Goal: Use online tool/utility: Utilize a website feature to perform a specific function

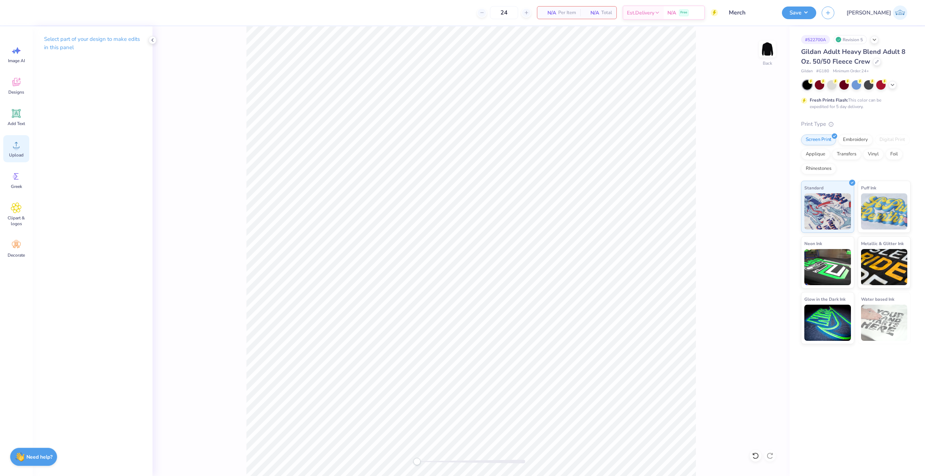
click at [13, 145] on icon at bounding box center [16, 145] width 11 height 11
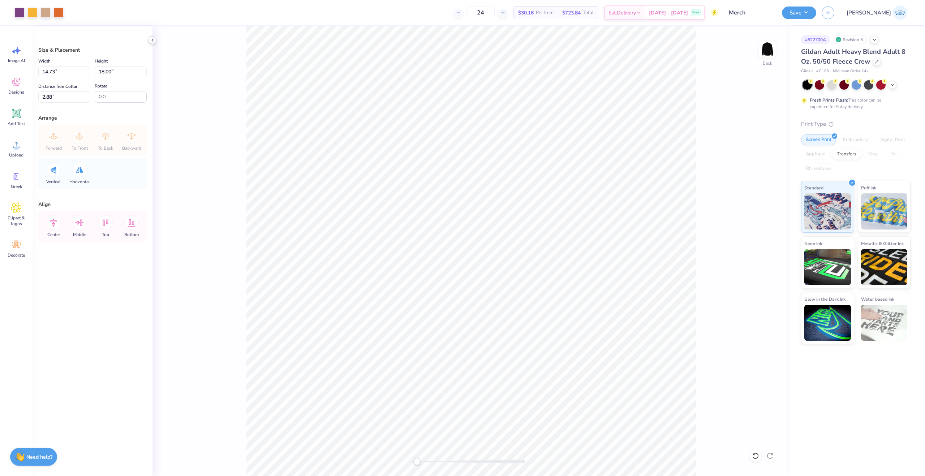
click at [150, 42] on icon at bounding box center [153, 40] width 6 height 6
click at [64, 73] on input "14.73" at bounding box center [64, 71] width 52 height 11
type input "11.00"
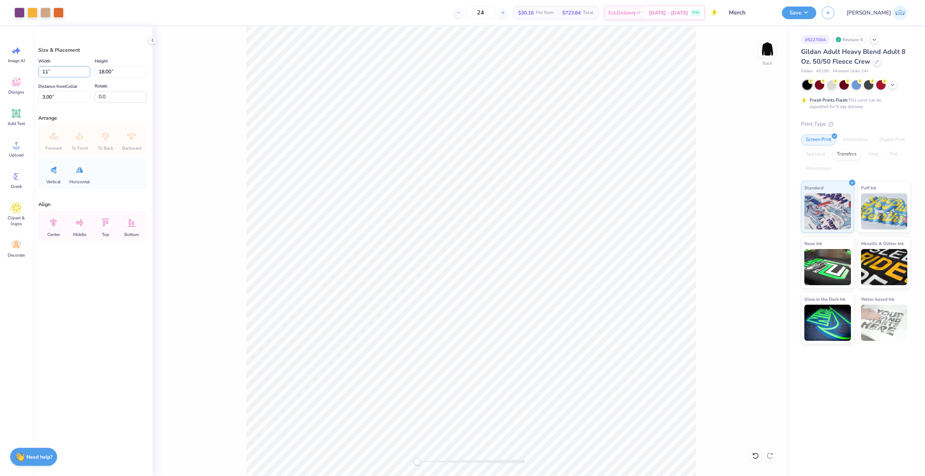
type input "13.44"
click at [54, 95] on input "5.28" at bounding box center [64, 96] width 52 height 11
type input "3"
click at [57, 227] on icon at bounding box center [53, 222] width 14 height 14
click at [817, 14] on button "Save" at bounding box center [799, 11] width 34 height 13
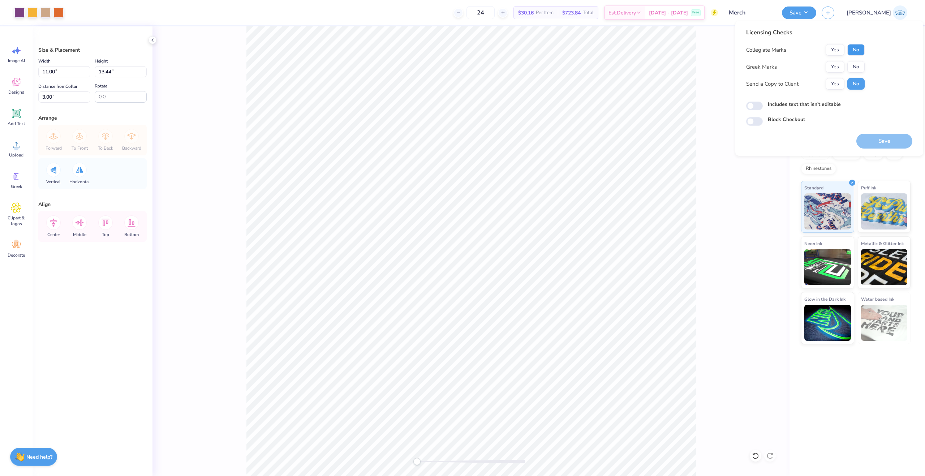
click at [856, 44] on button "No" at bounding box center [856, 50] width 17 height 12
click at [857, 68] on button "No" at bounding box center [856, 67] width 17 height 12
click at [832, 87] on button "Yes" at bounding box center [835, 84] width 19 height 12
click at [756, 105] on input "Includes text that isn't editable" at bounding box center [754, 106] width 17 height 9
checkbox input "true"
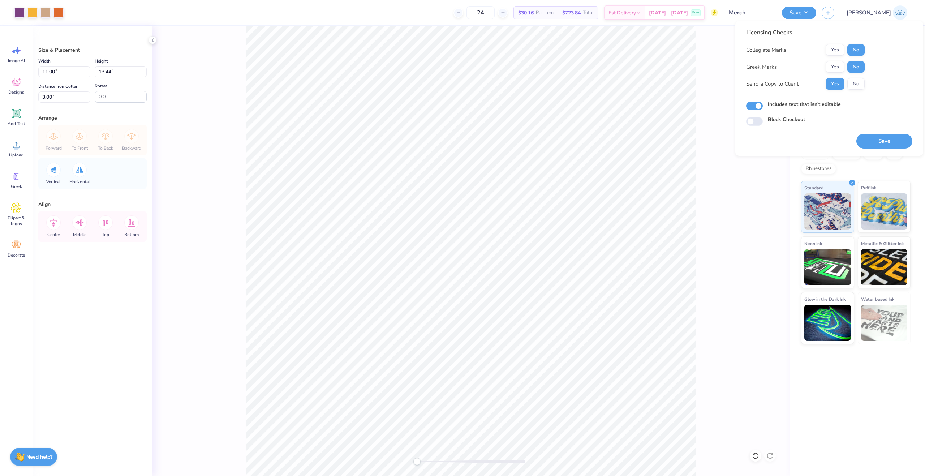
click at [875, 141] on button "Save" at bounding box center [885, 141] width 56 height 15
